Goal: Check status: Check status

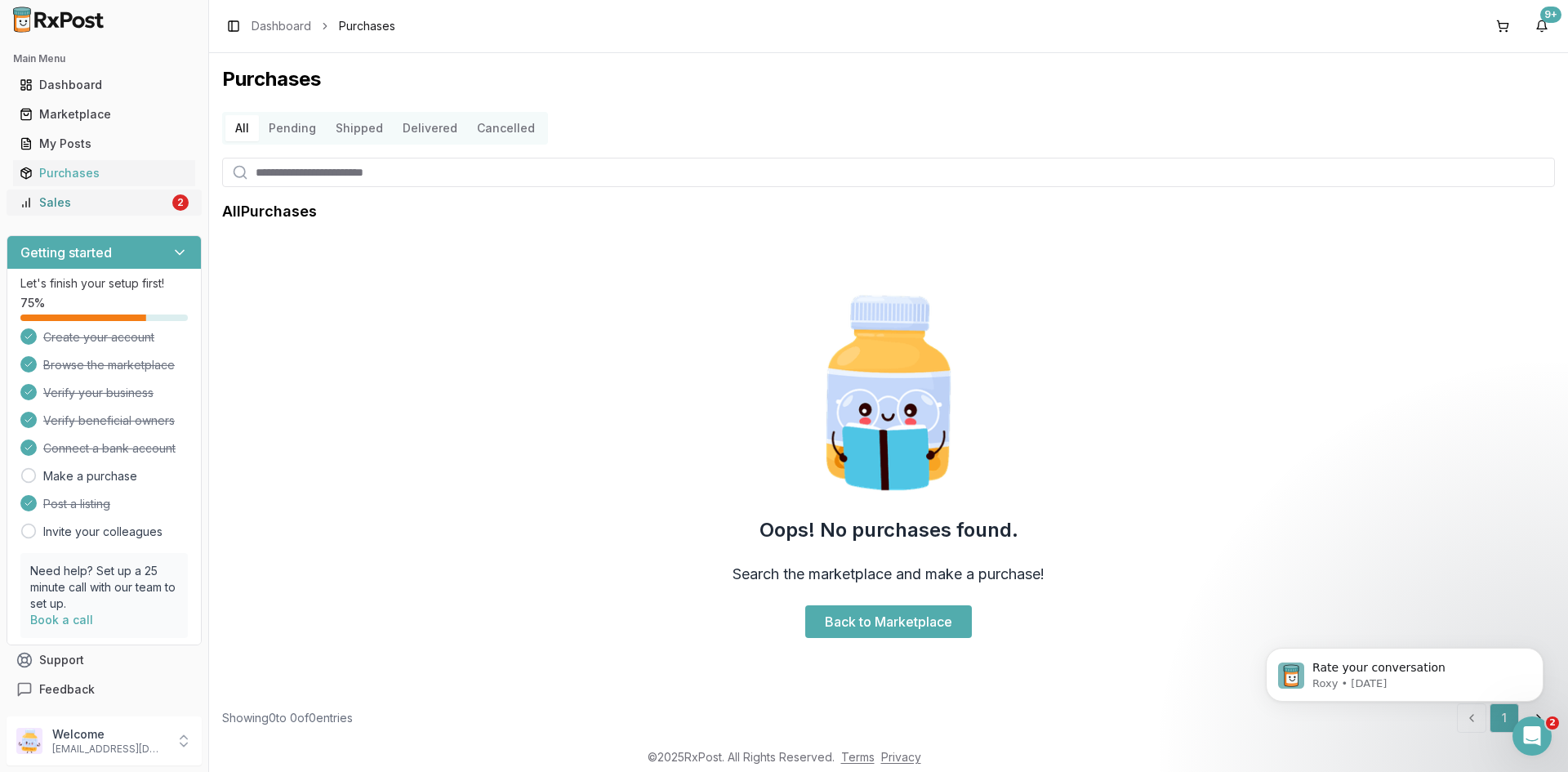
click at [151, 208] on div "Sales" at bounding box center [94, 202] width 149 height 16
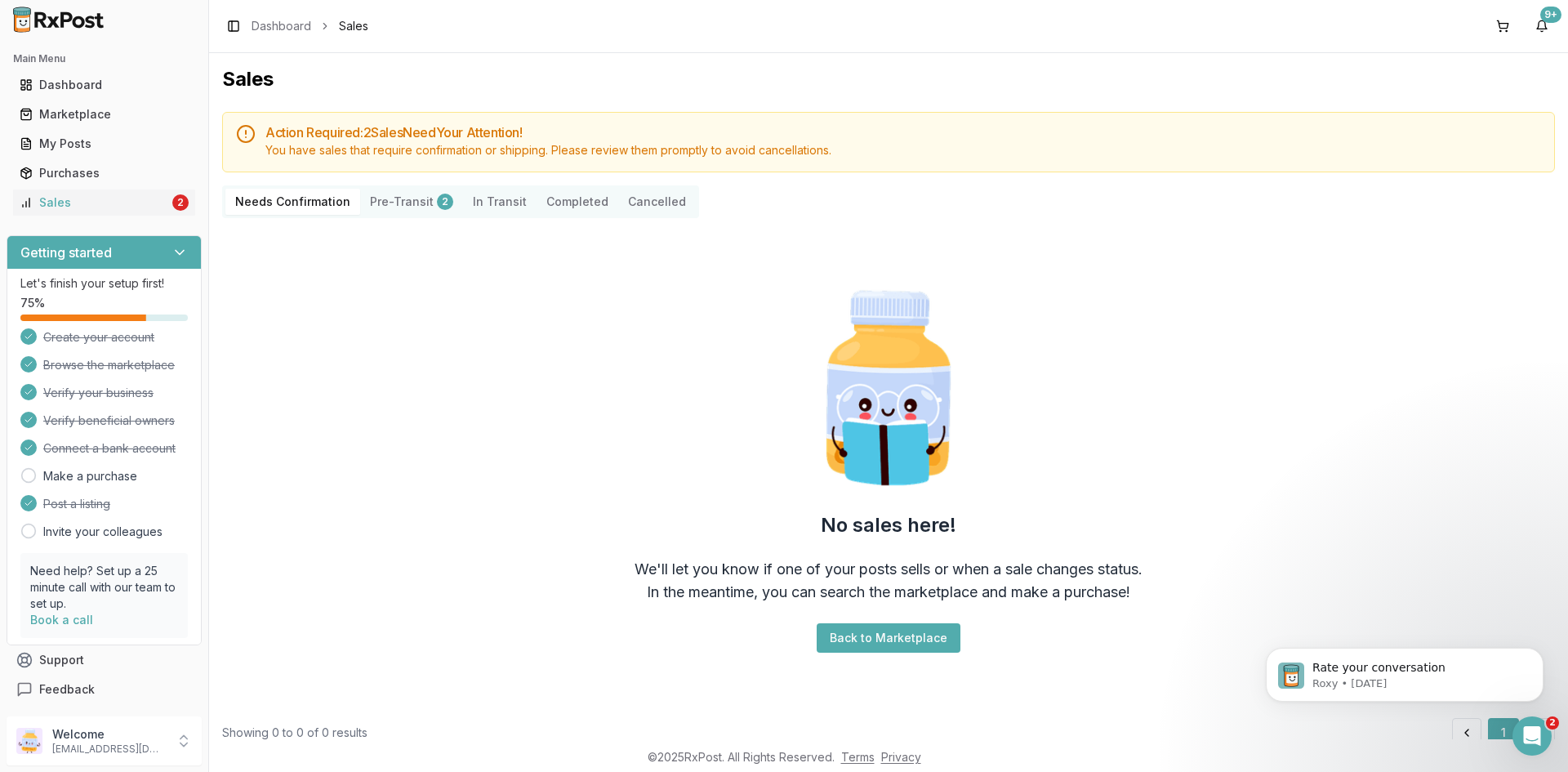
click at [409, 204] on button "Pre-Transit 2" at bounding box center [411, 202] width 103 height 26
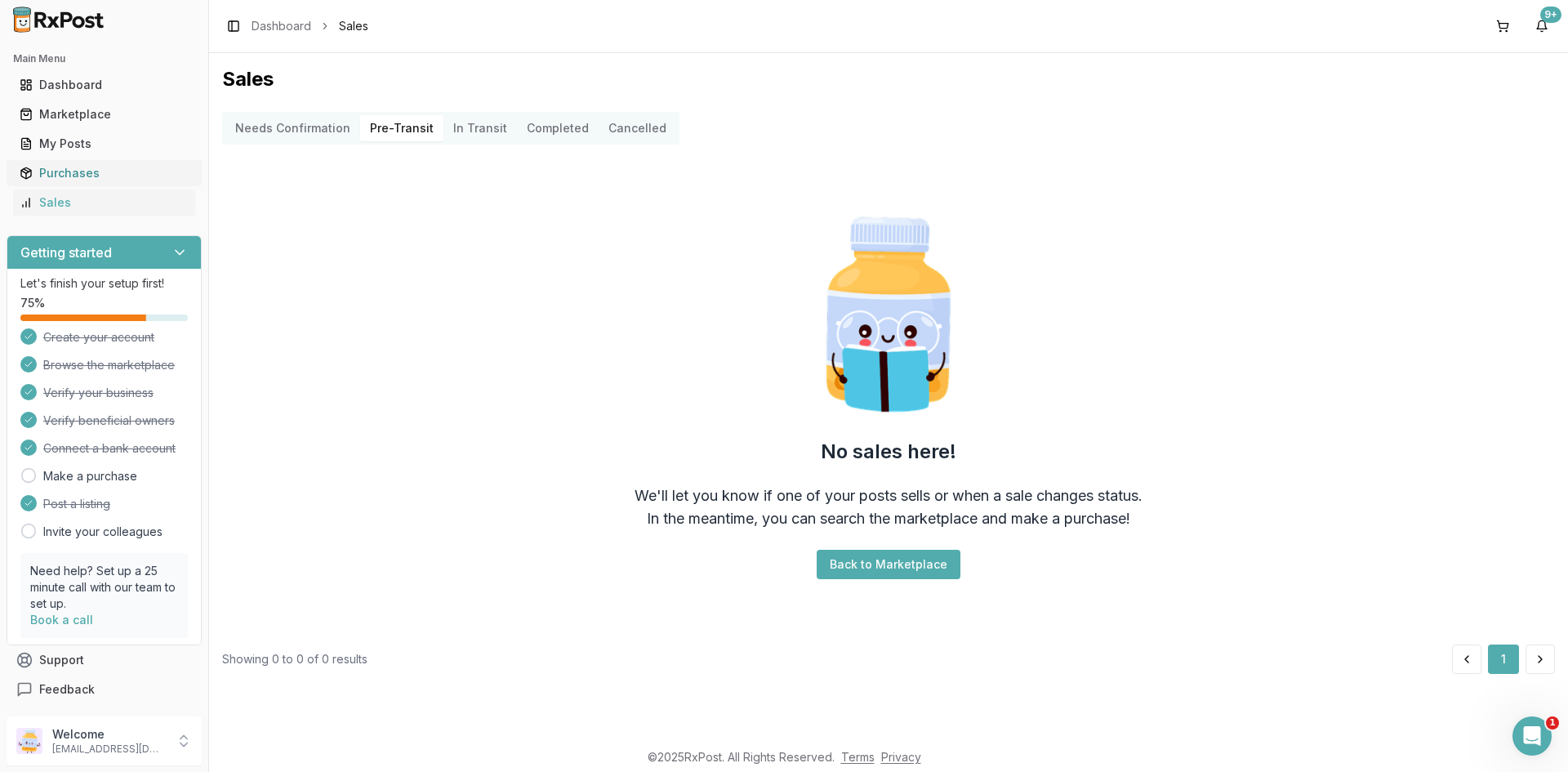
click at [114, 179] on div "Purchases" at bounding box center [104, 173] width 169 height 16
click at [299, 123] on Confirmation "Needs Confirmation" at bounding box center [292, 128] width 135 height 26
